Goal: Find contact information: Find contact information

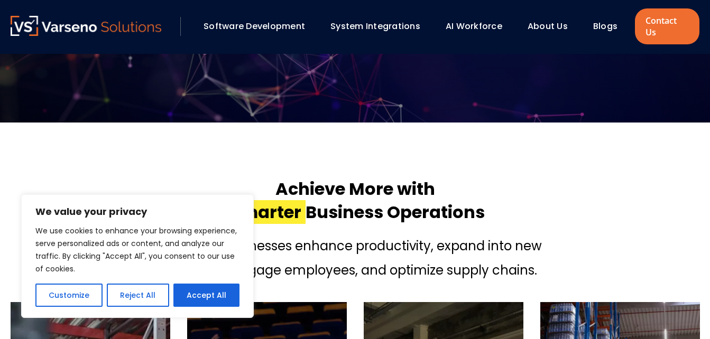
scroll to position [402, 0]
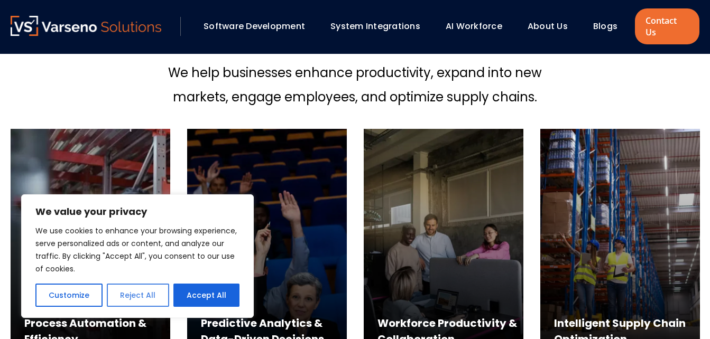
click at [151, 300] on button "Reject All" at bounding box center [138, 295] width 62 height 23
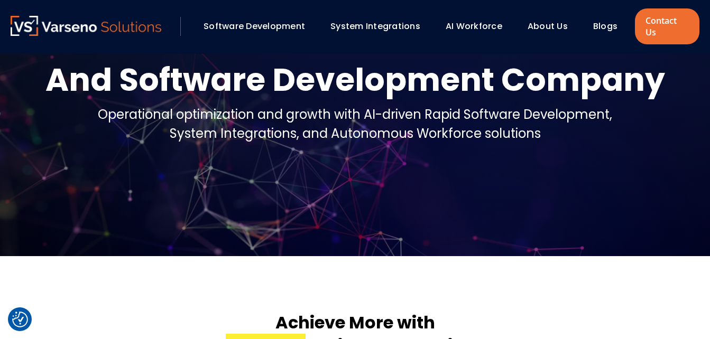
scroll to position [0, 0]
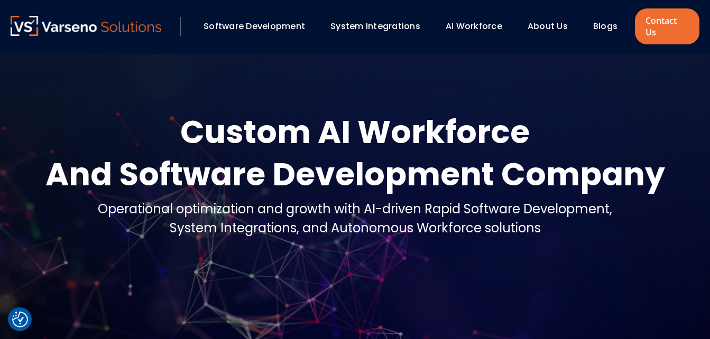
click at [277, 29] on link "Software Development" at bounding box center [253, 26] width 101 height 12
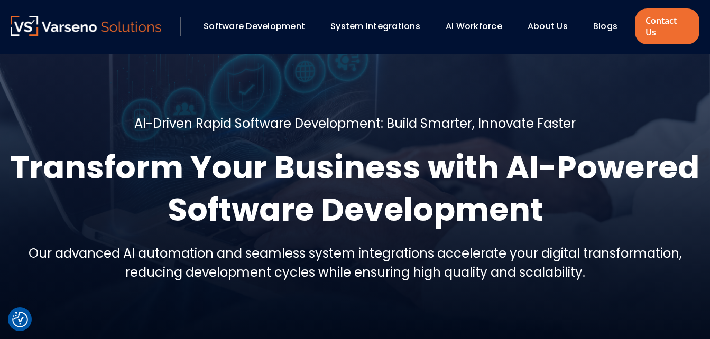
click at [474, 23] on link "AI Workforce" at bounding box center [473, 26] width 57 height 12
click at [667, 20] on link "Contact Us" at bounding box center [667, 26] width 64 height 36
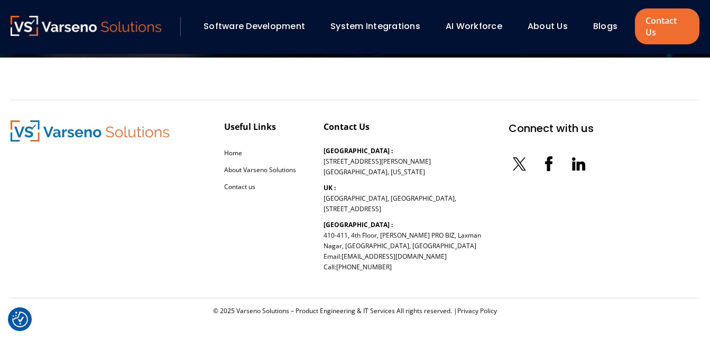
scroll to position [1237, 0]
